Goal: Information Seeking & Learning: Learn about a topic

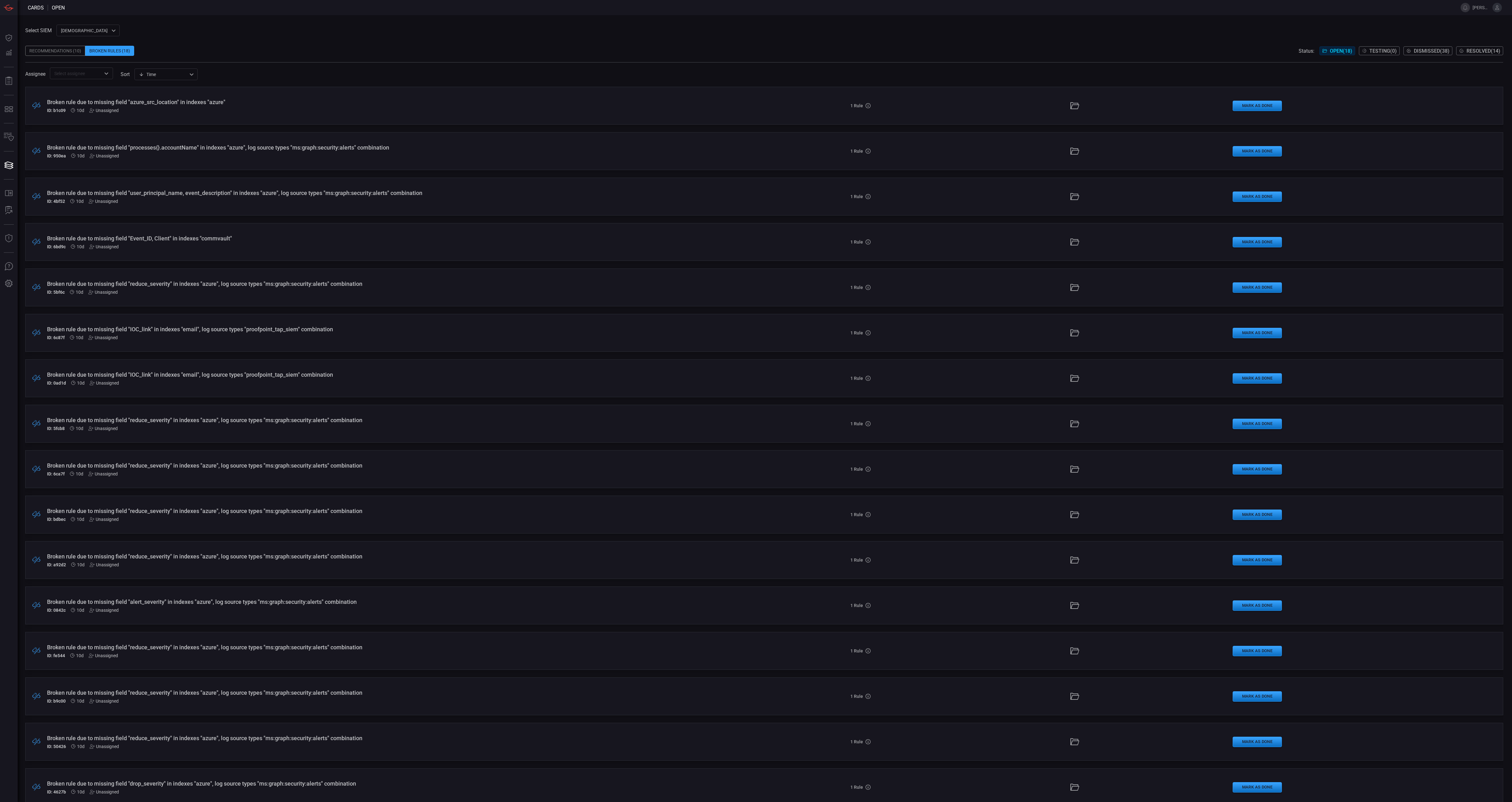
click at [72, 52] on div "Recommendations (10)" at bounding box center [55, 50] width 60 height 10
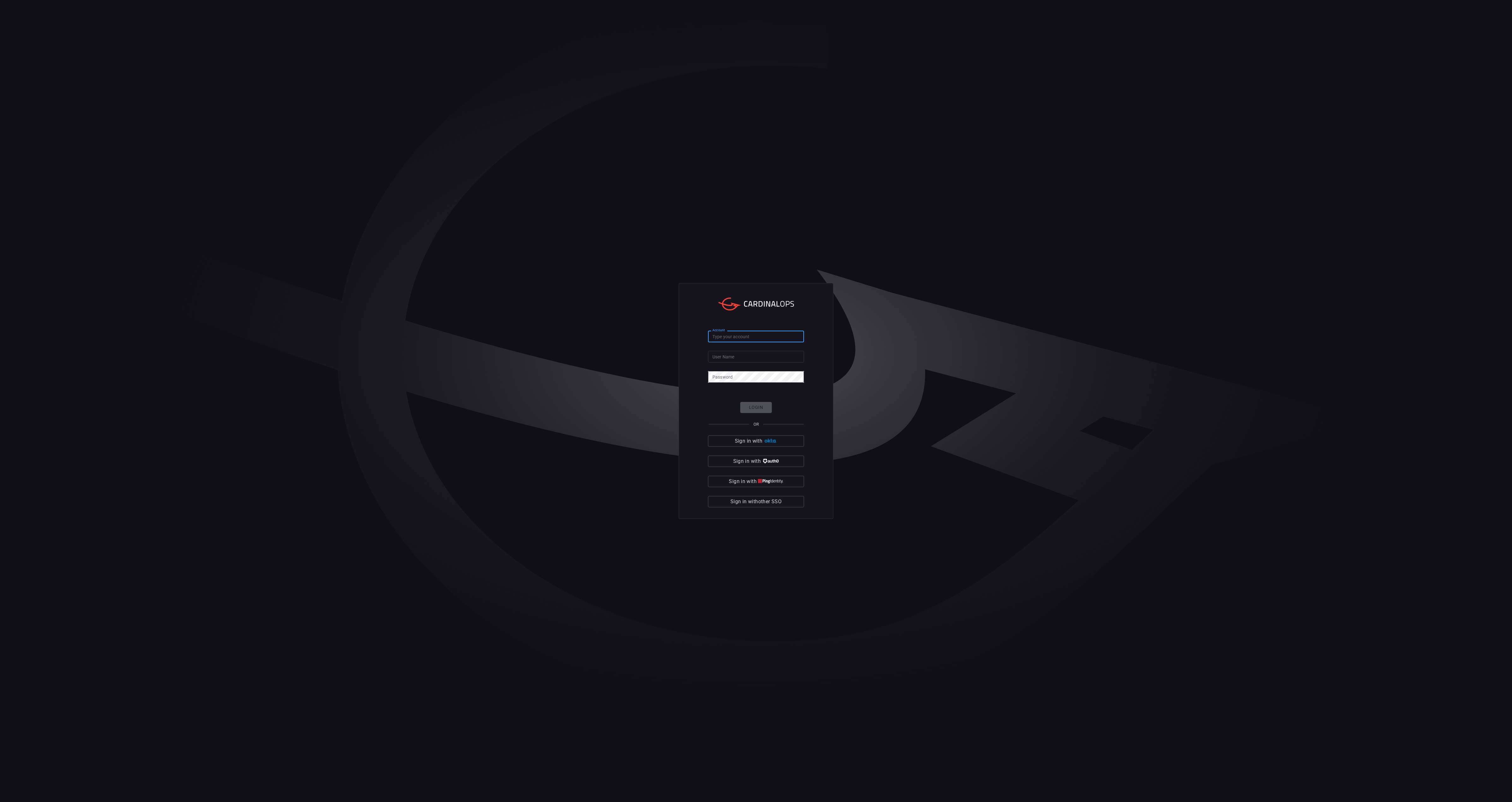
click at [757, 341] on input "Account" at bounding box center [755, 337] width 96 height 12
type input "banner-health"
type input "[PERSON_NAME][EMAIL_ADDRESS][PERSON_NAME][DOMAIN_NAME]"
click button "Login" at bounding box center [756, 407] width 32 height 11
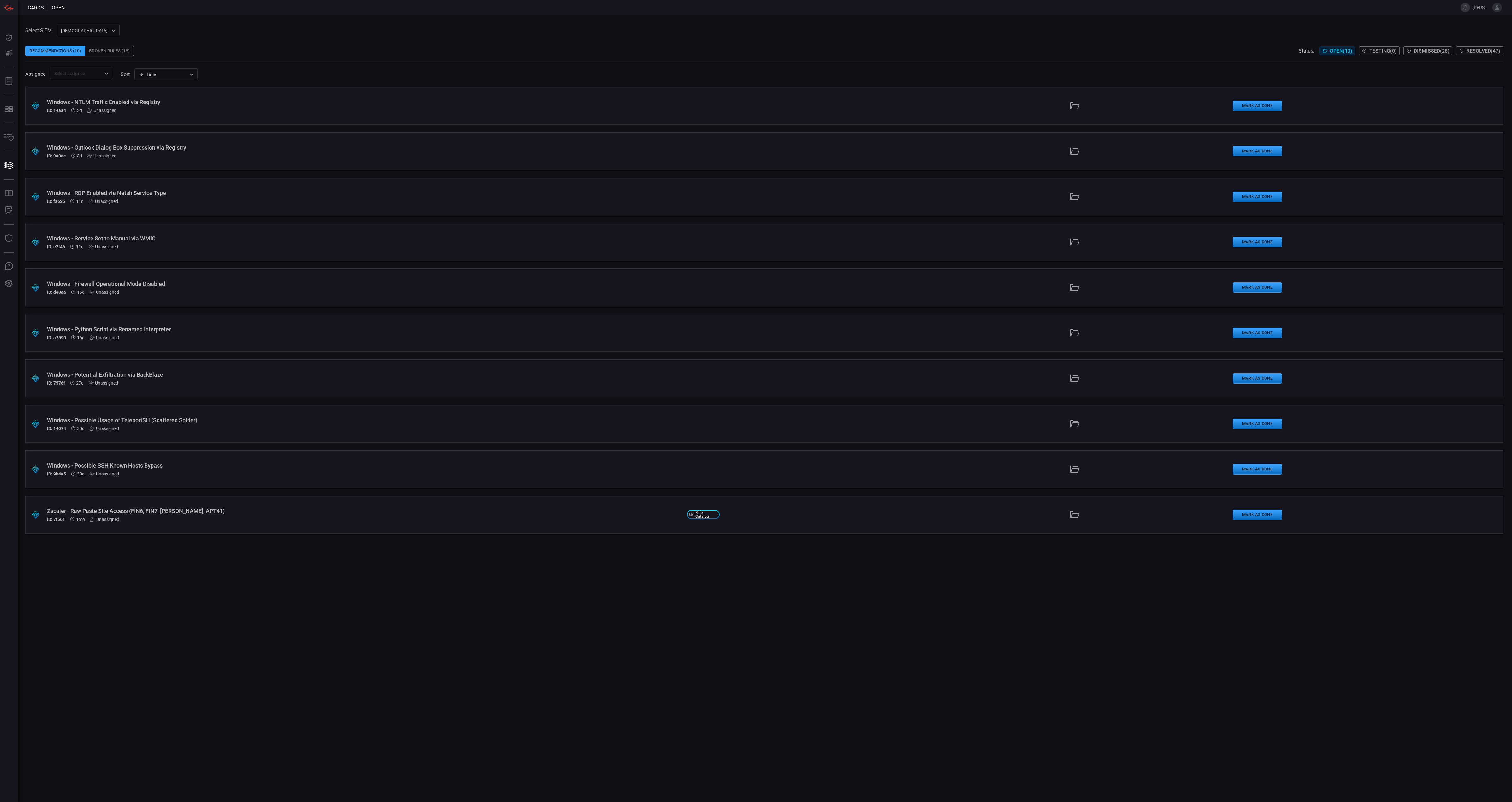
click at [206, 241] on div "Windows - Service Set to Manual via WMIC" at bounding box center [364, 238] width 635 height 6
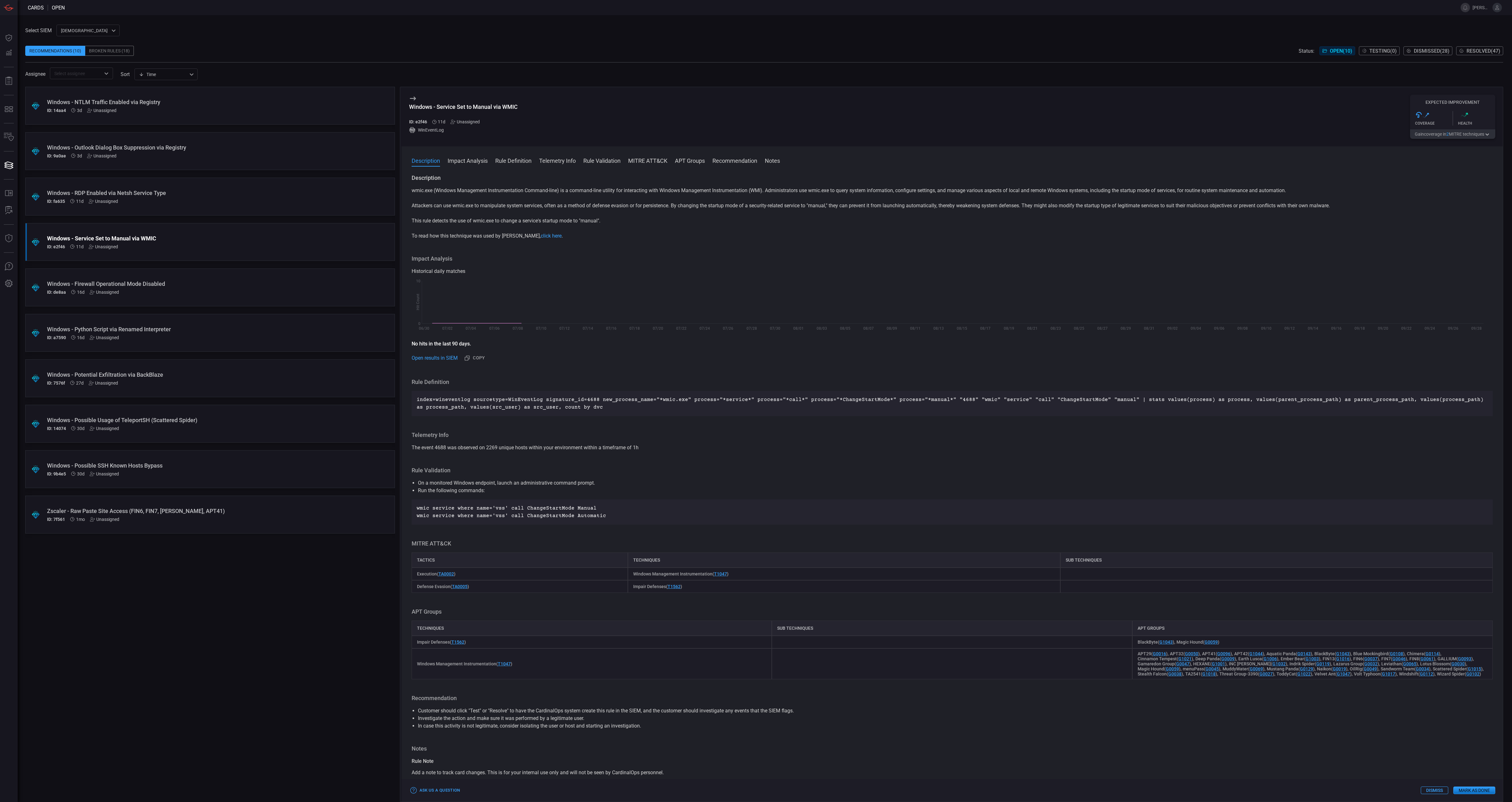
click at [221, 201] on div "ID: fa635 11d Unassigned" at bounding box center [198, 201] width 302 height 5
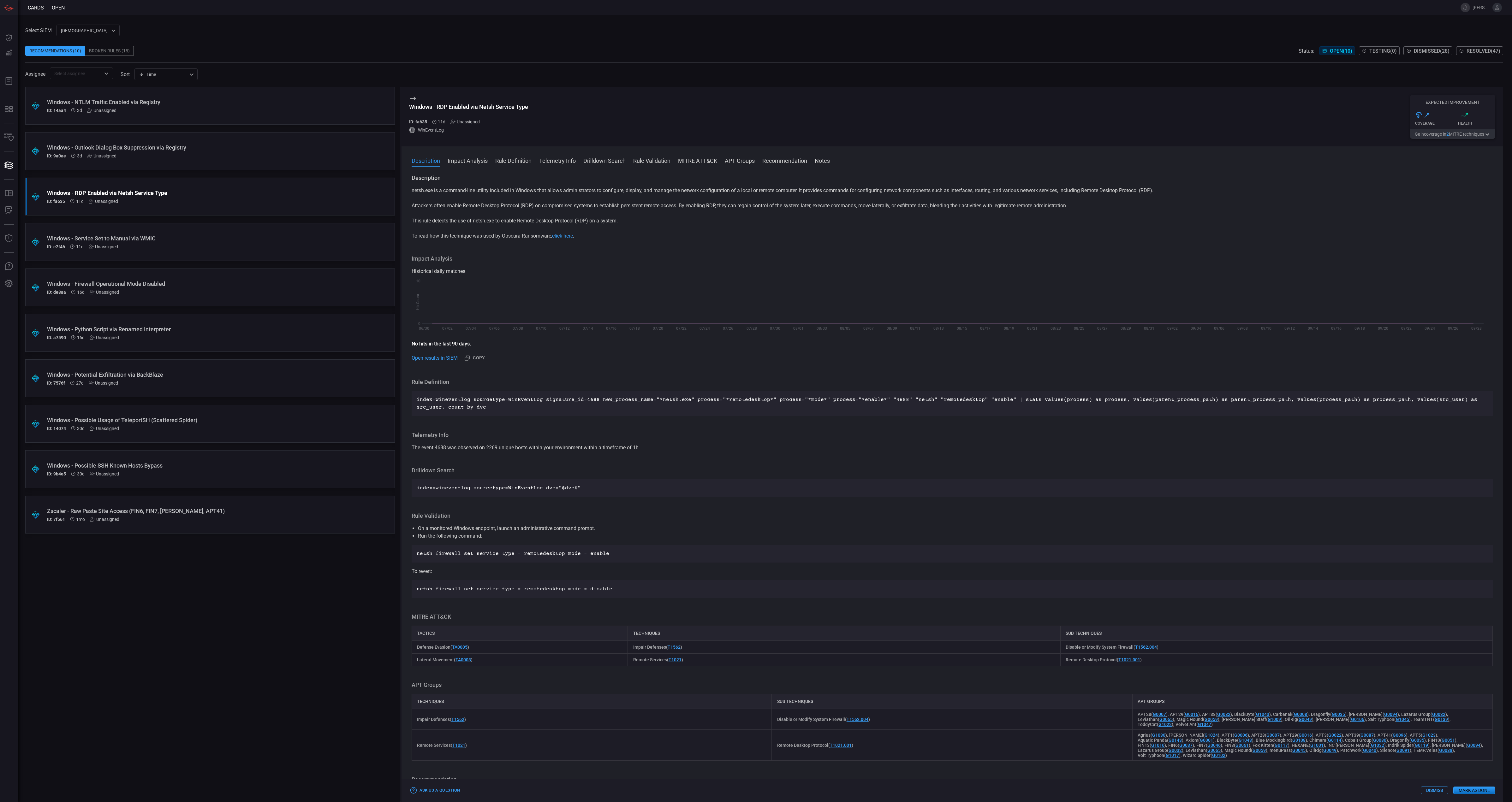
click at [1470, 136] on button "Gain coverage in 2 MITRE technique s" at bounding box center [1452, 134] width 85 height 9
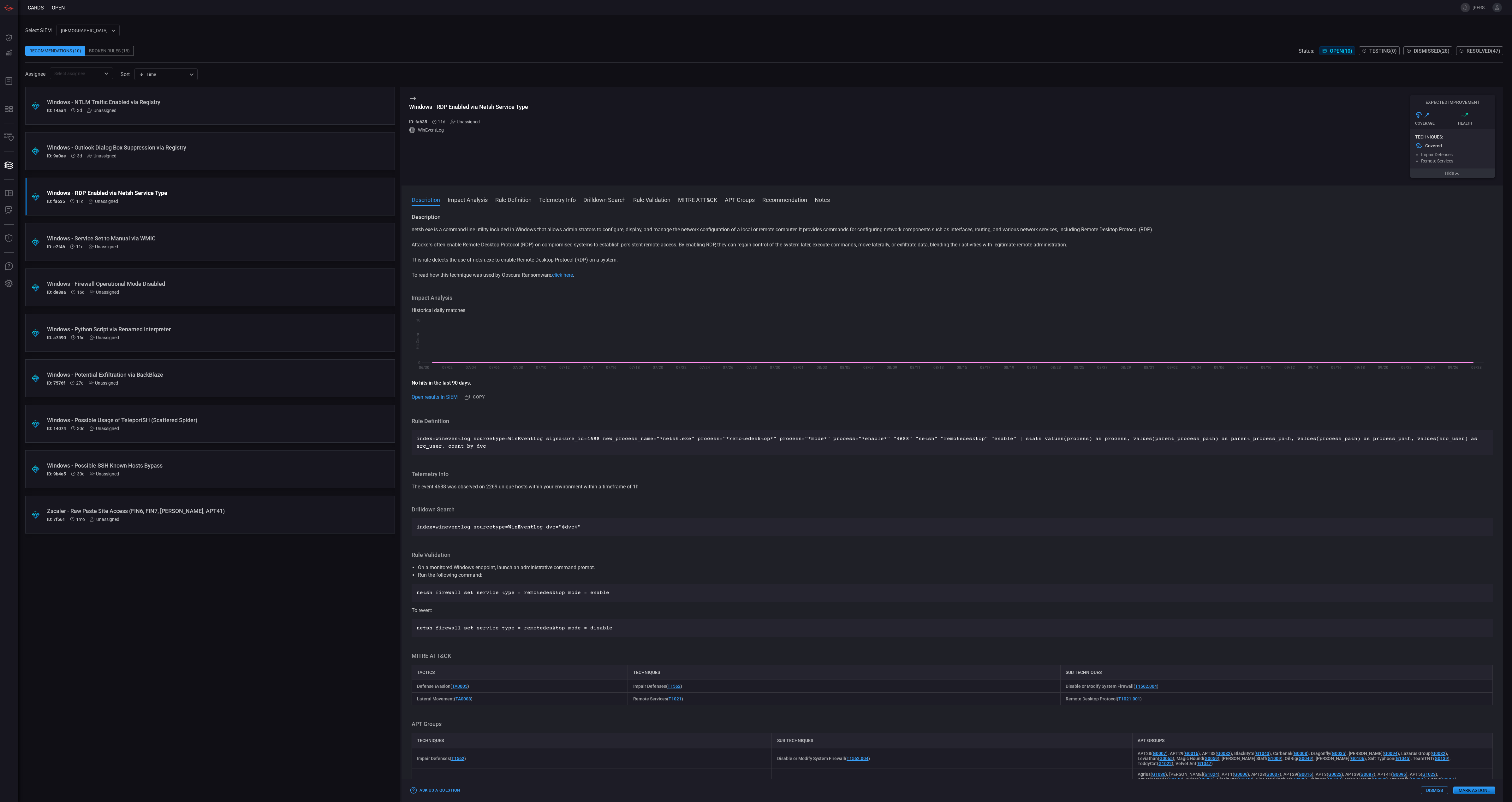
click at [242, 251] on div ".suggested_cards_icon{fill:url(#suggested_cards_icon);} Windows - Service Set t…" at bounding box center [210, 242] width 370 height 38
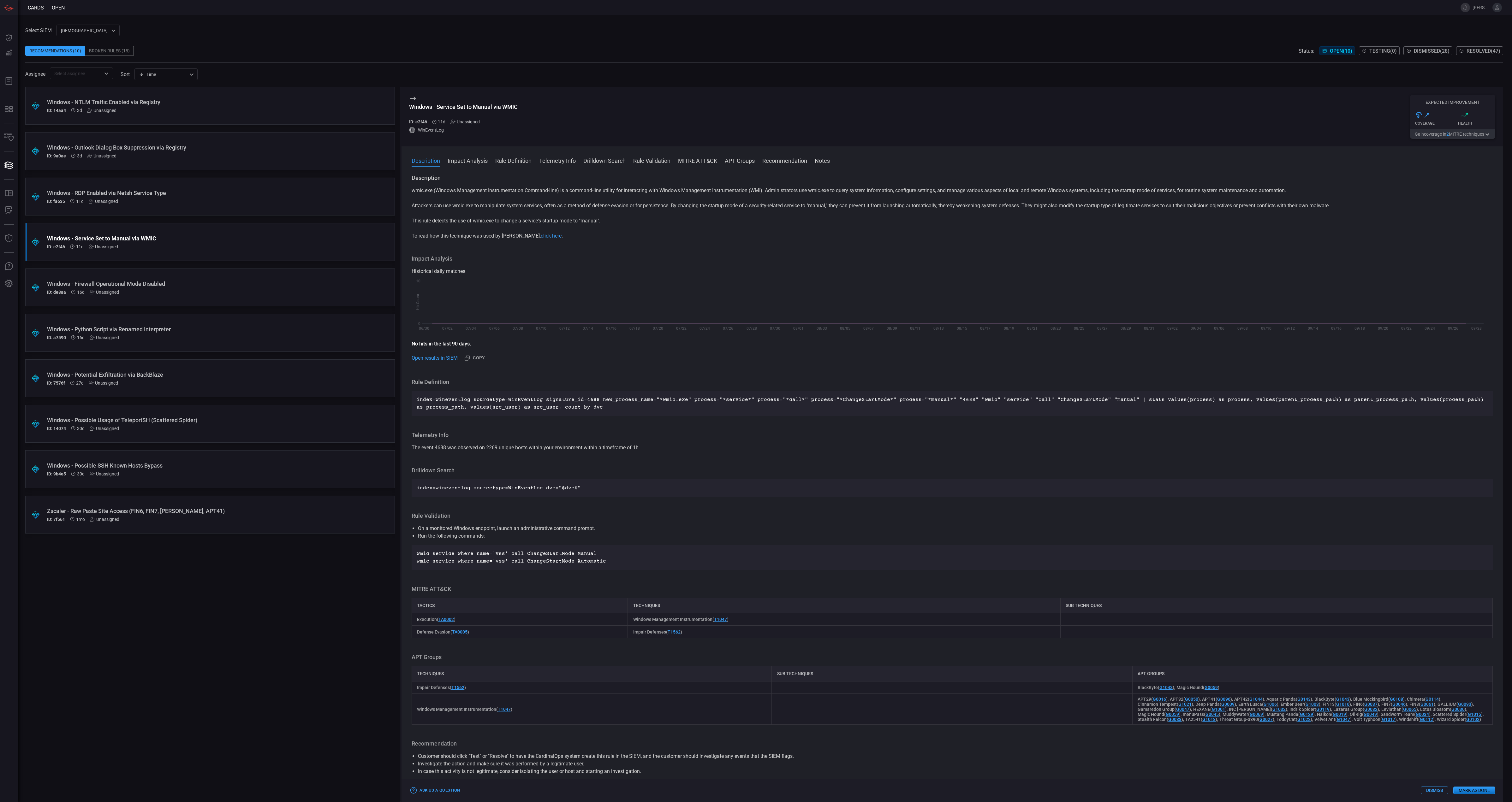
click at [1452, 135] on button "Gain coverage in 2 MITRE technique s" at bounding box center [1452, 134] width 85 height 9
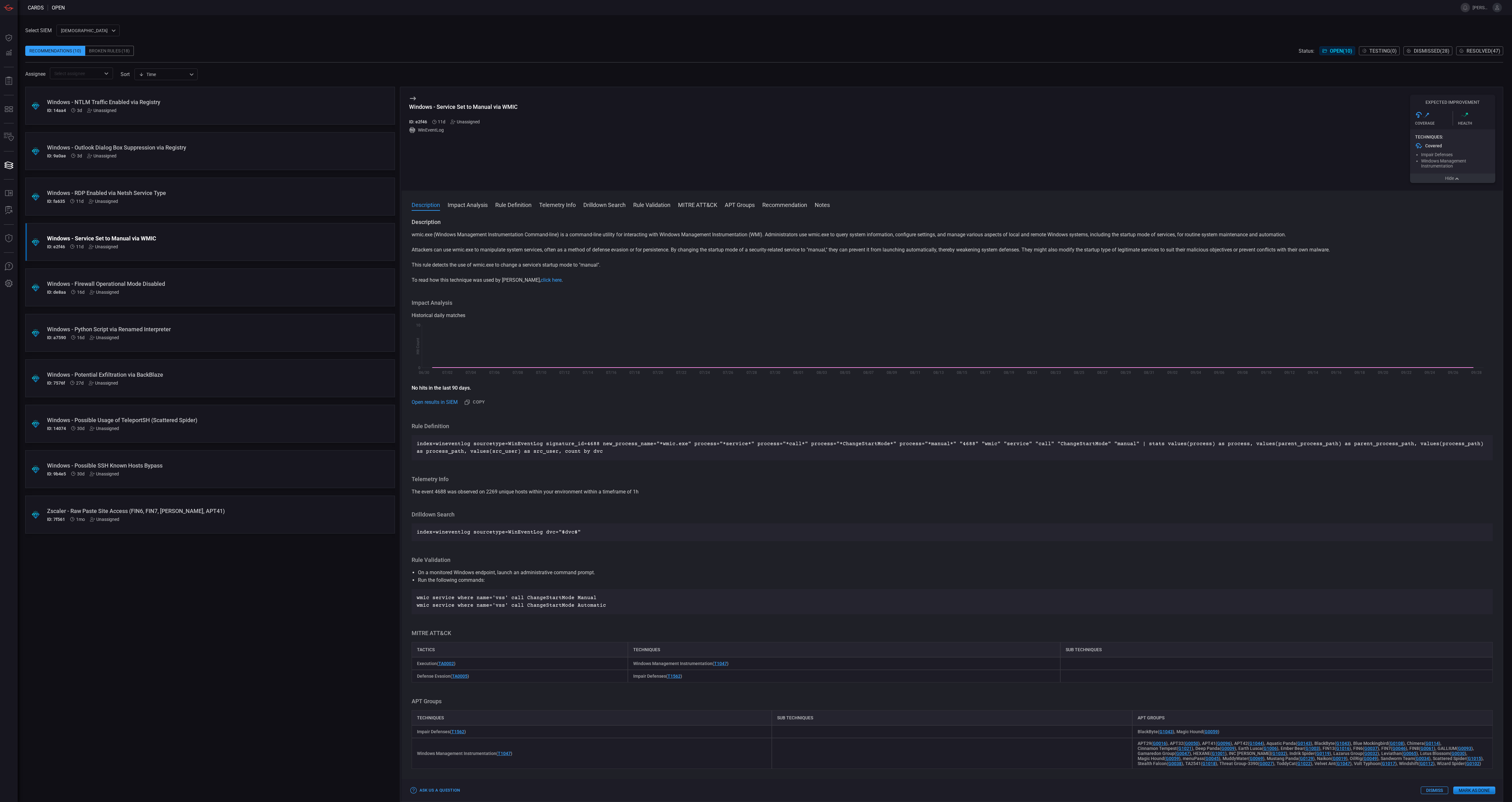
click at [112, 287] on div "Windows - Firewall Operational Mode Disabled ID: de8aa 16d Unassigned" at bounding box center [198, 287] width 302 height 14
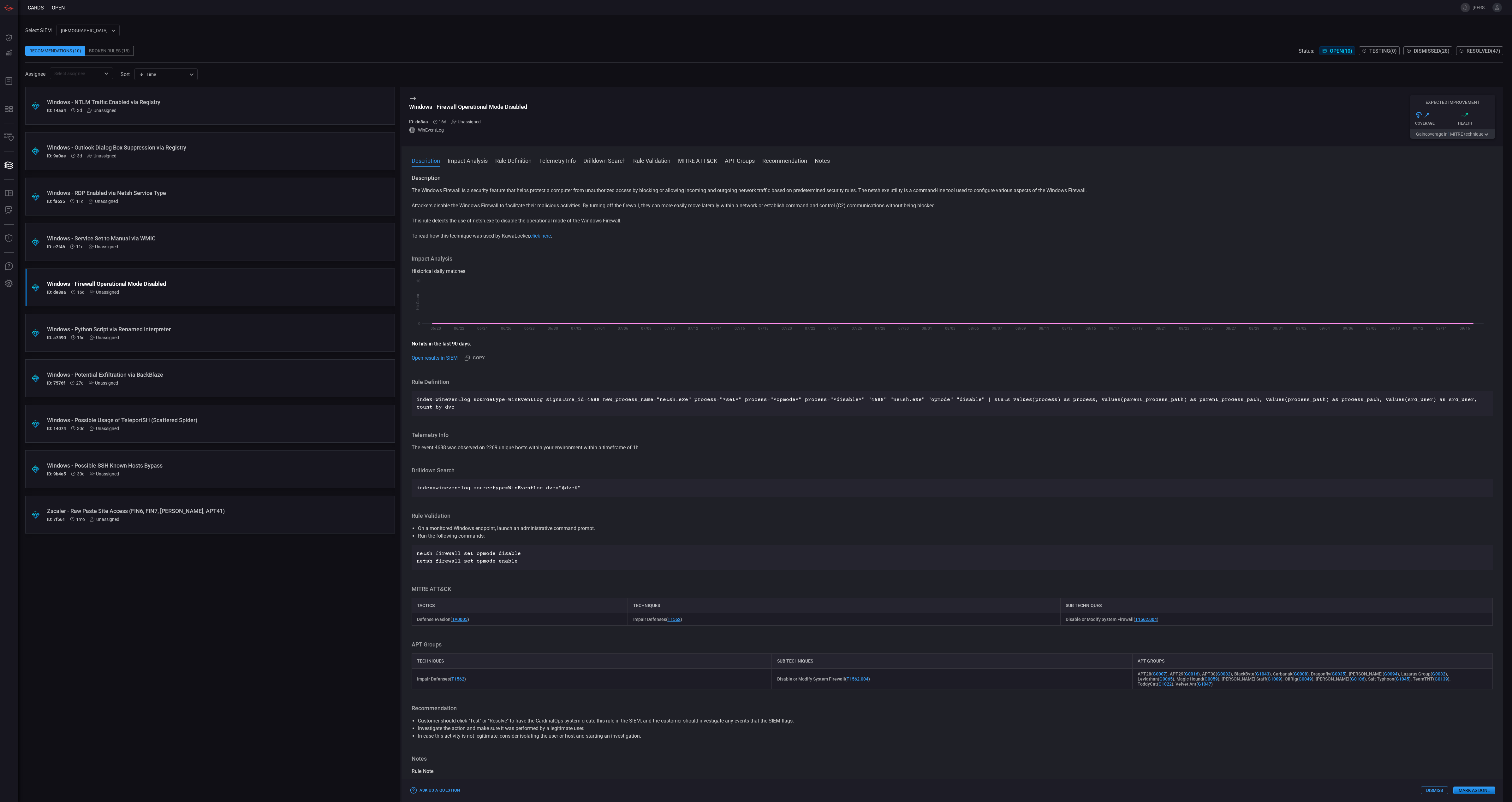
click at [1442, 136] on button "Gain coverage in 1 MITRE technique" at bounding box center [1452, 134] width 85 height 9
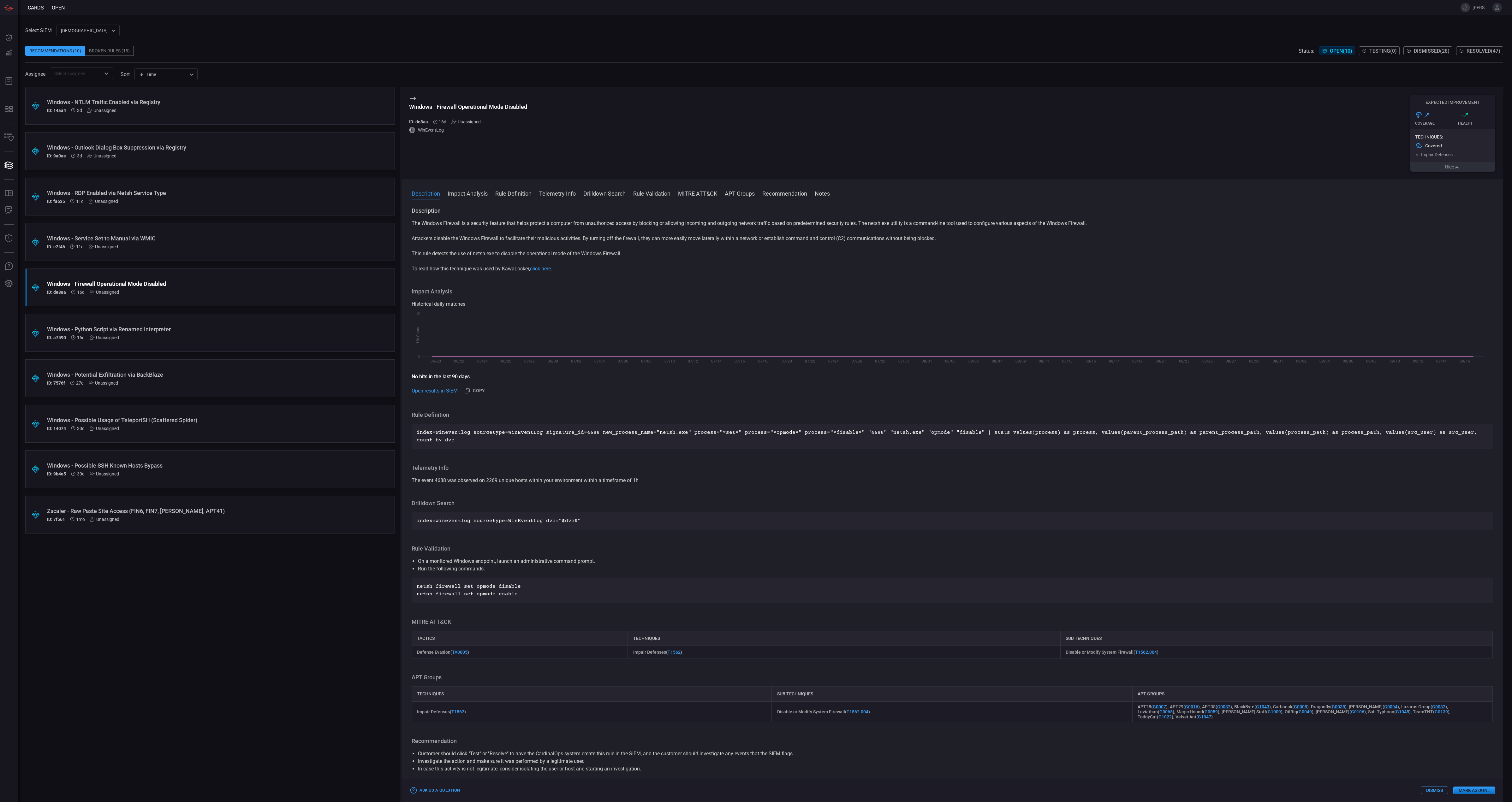
click at [148, 339] on div "ID: a7590 16d Unassigned" at bounding box center [198, 337] width 302 height 5
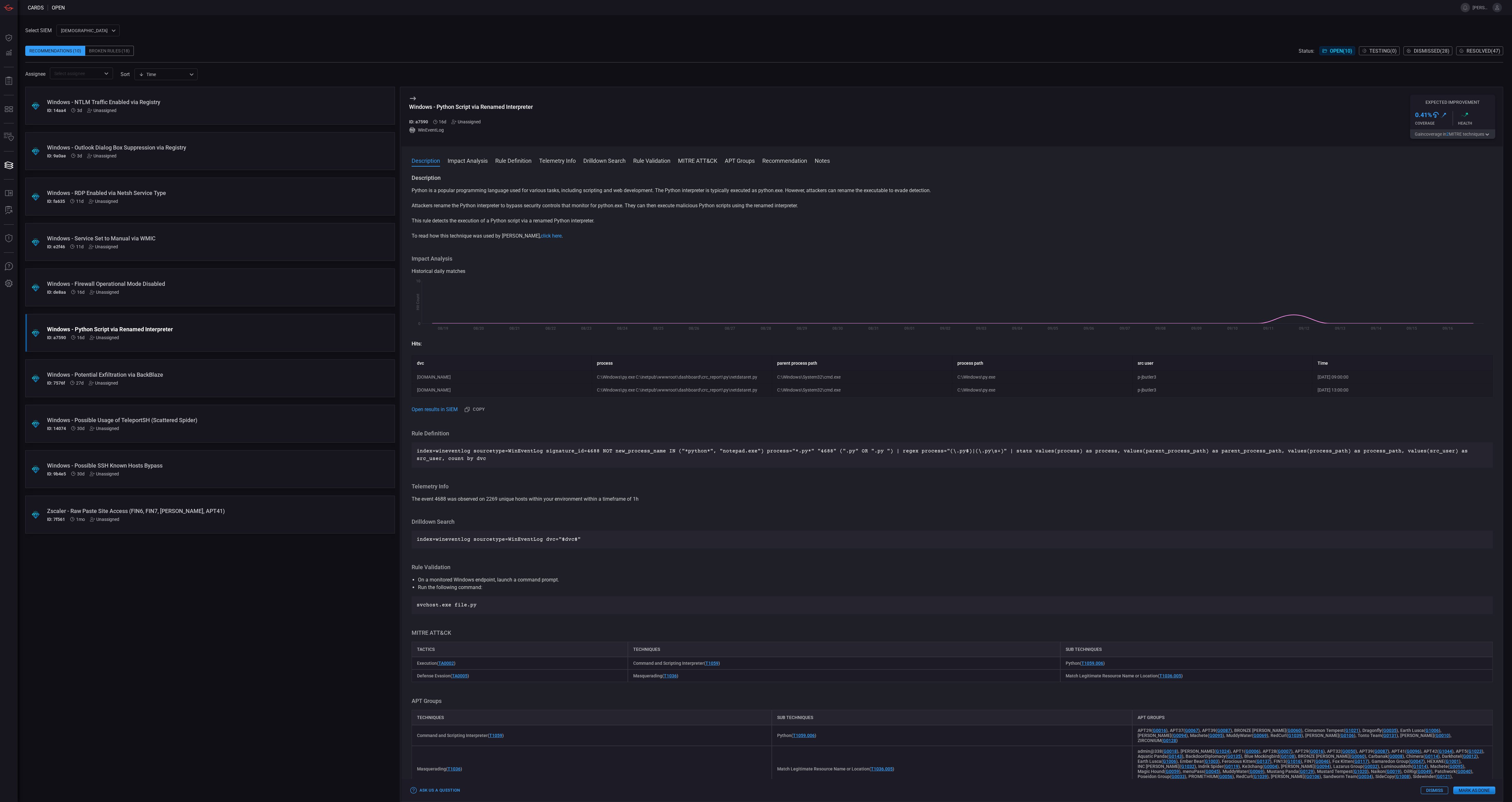
click at [1442, 136] on button "Gain coverage in 2 MITRE technique s" at bounding box center [1452, 134] width 85 height 9
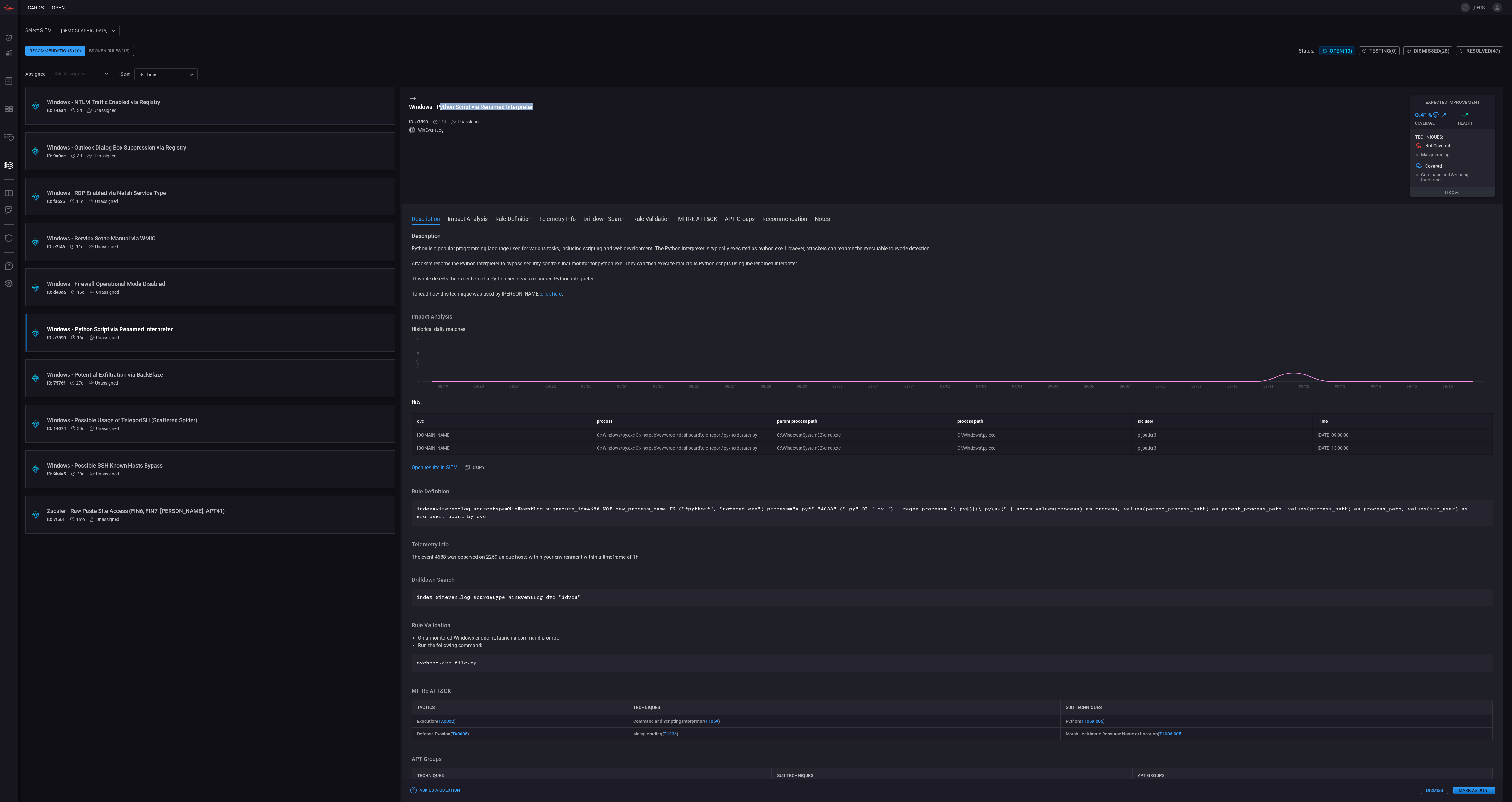
drag, startPoint x: 540, startPoint y: 107, endPoint x: 441, endPoint y: 106, distance: 99.0
click at [441, 106] on div "Windows - Python Script via Renamed Interpreter ID: a7590 16d Unassigned WinEve…" at bounding box center [952, 145] width 1102 height 117
